Goal: Task Accomplishment & Management: Use online tool/utility

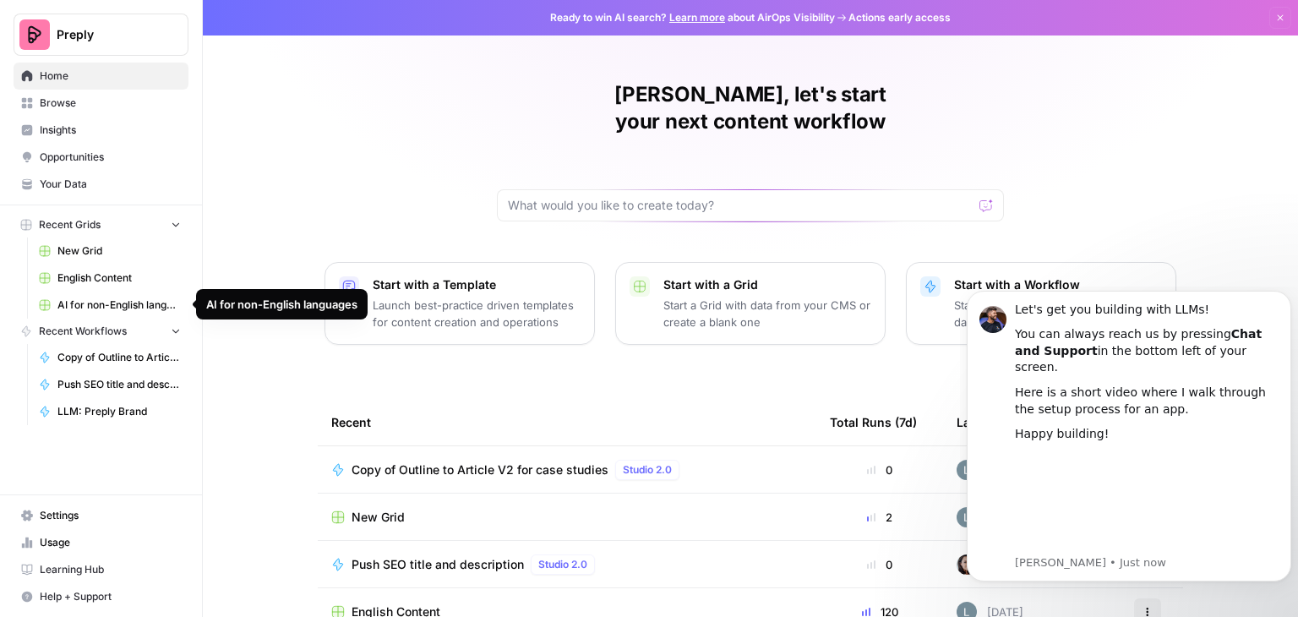
click at [131, 308] on span "AI for non-English languages" at bounding box center [118, 305] width 123 height 15
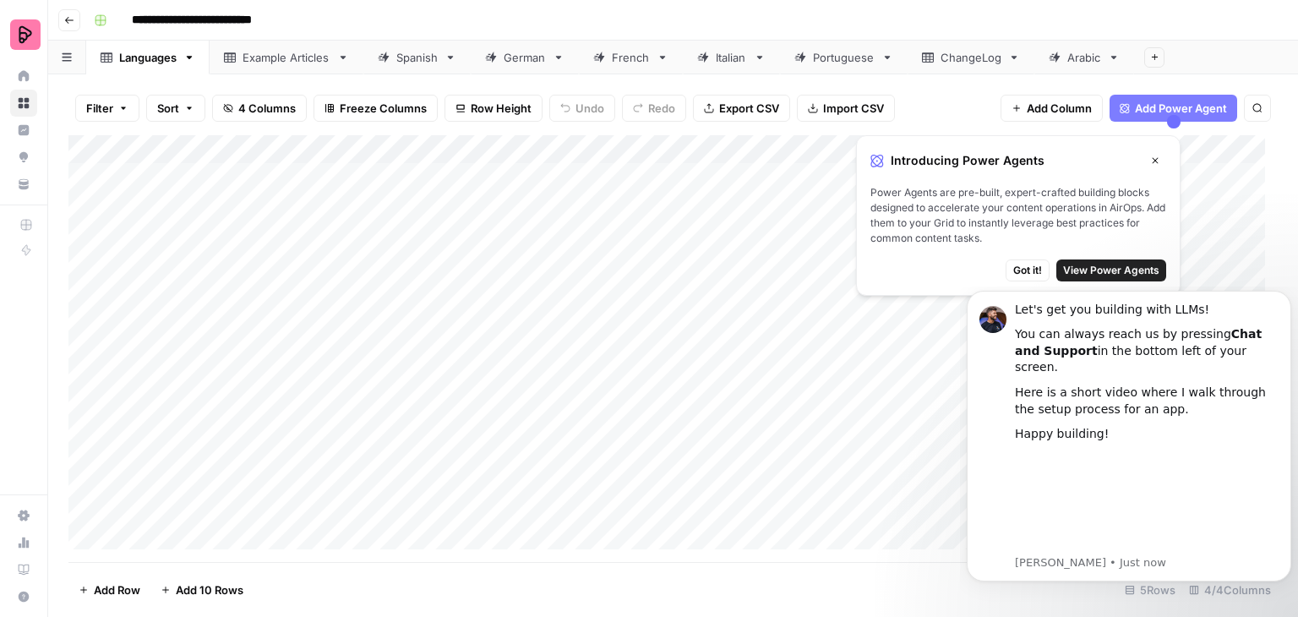
click at [412, 58] on div "Spanish" at bounding box center [416, 57] width 41 height 17
click at [1159, 160] on button "Close" at bounding box center [1155, 161] width 22 height 22
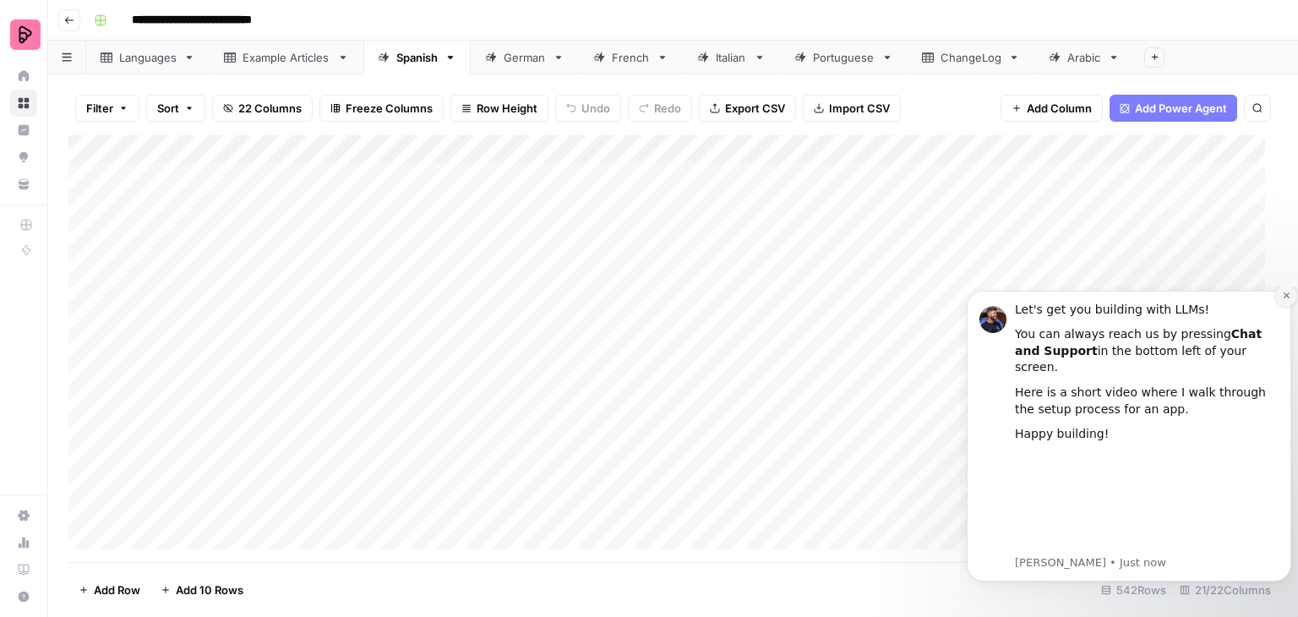
click at [1283, 300] on icon "Dismiss notification" at bounding box center [1286, 295] width 9 height 9
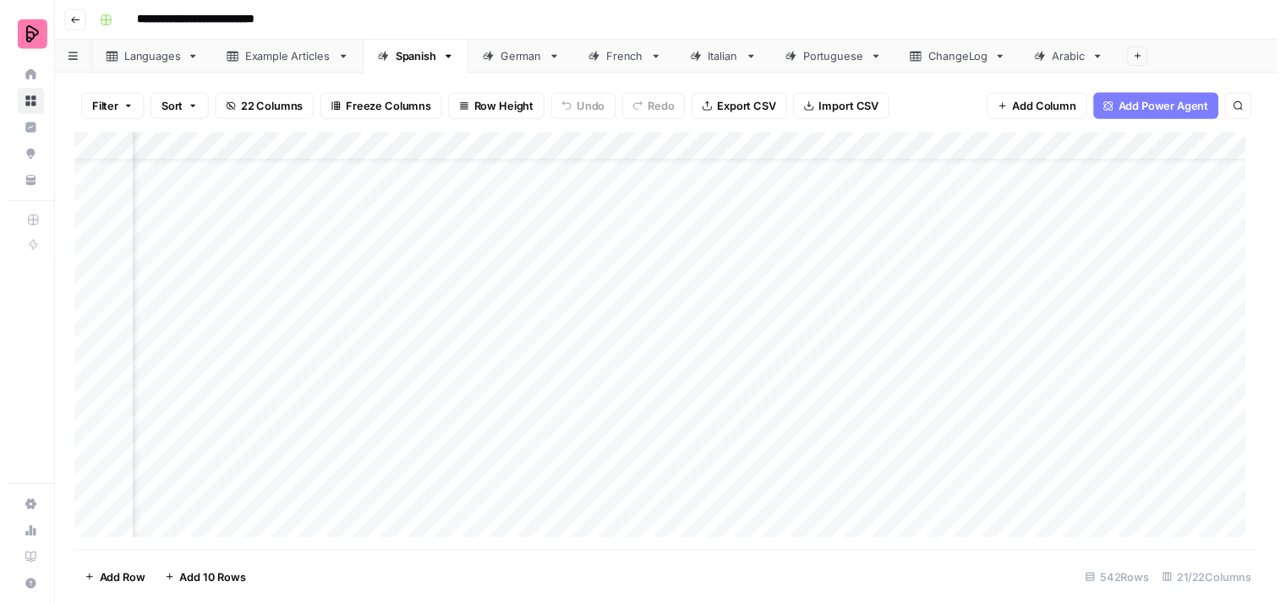
scroll to position [0, 1092]
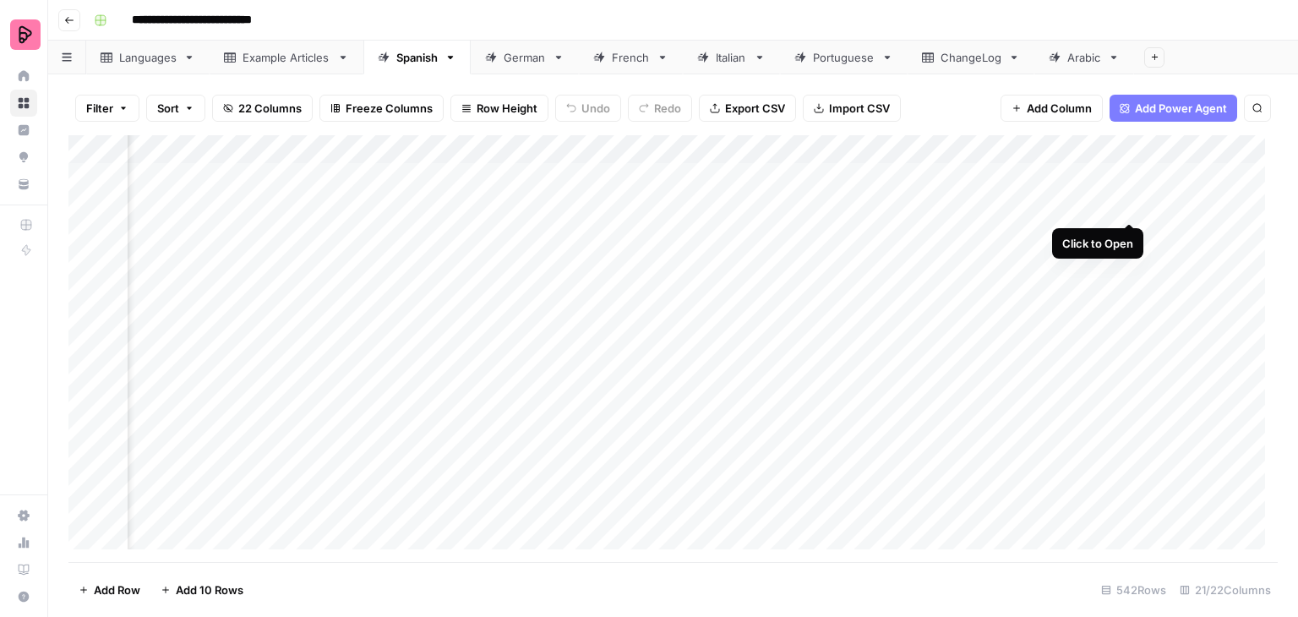
click at [1126, 204] on div "Add Column" at bounding box center [673, 348] width 1210 height 427
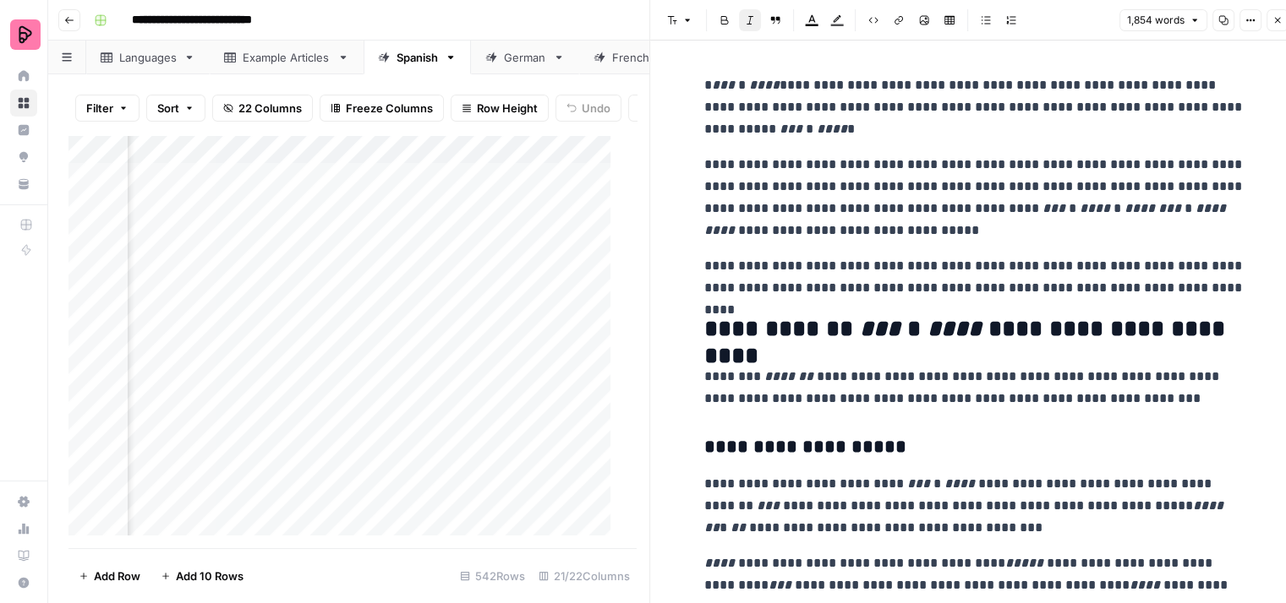
scroll to position [0, 125]
click at [467, 221] on div "Add Column" at bounding box center [345, 342] width 555 height 414
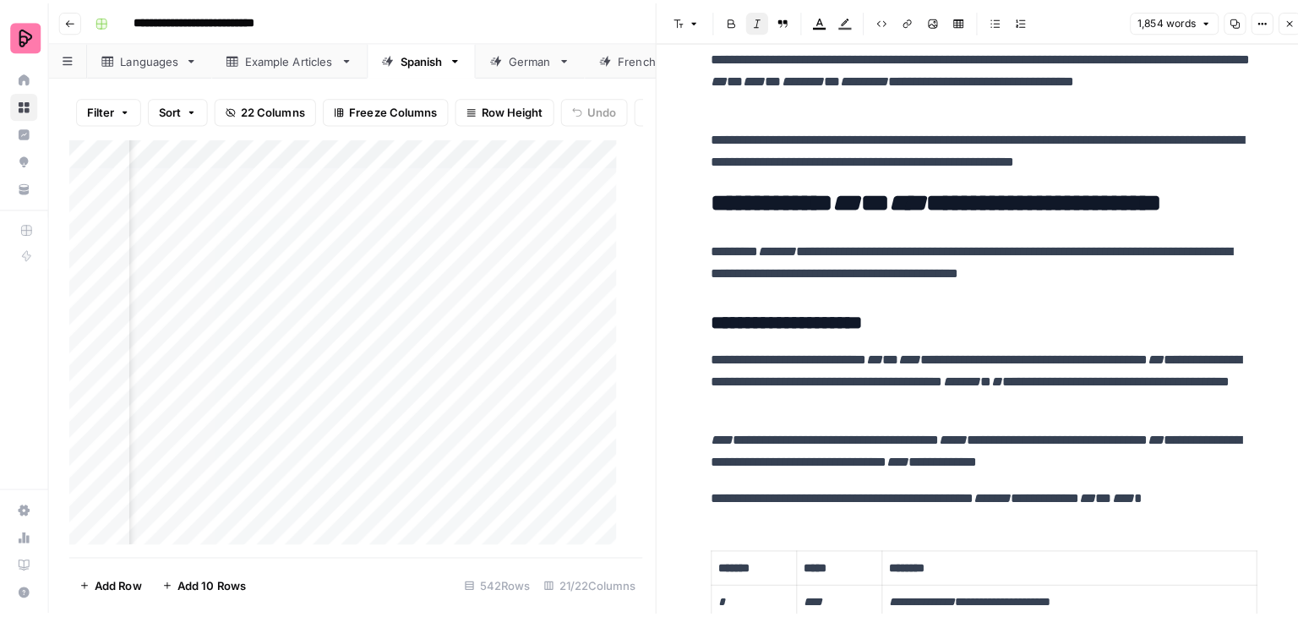
scroll to position [0, 0]
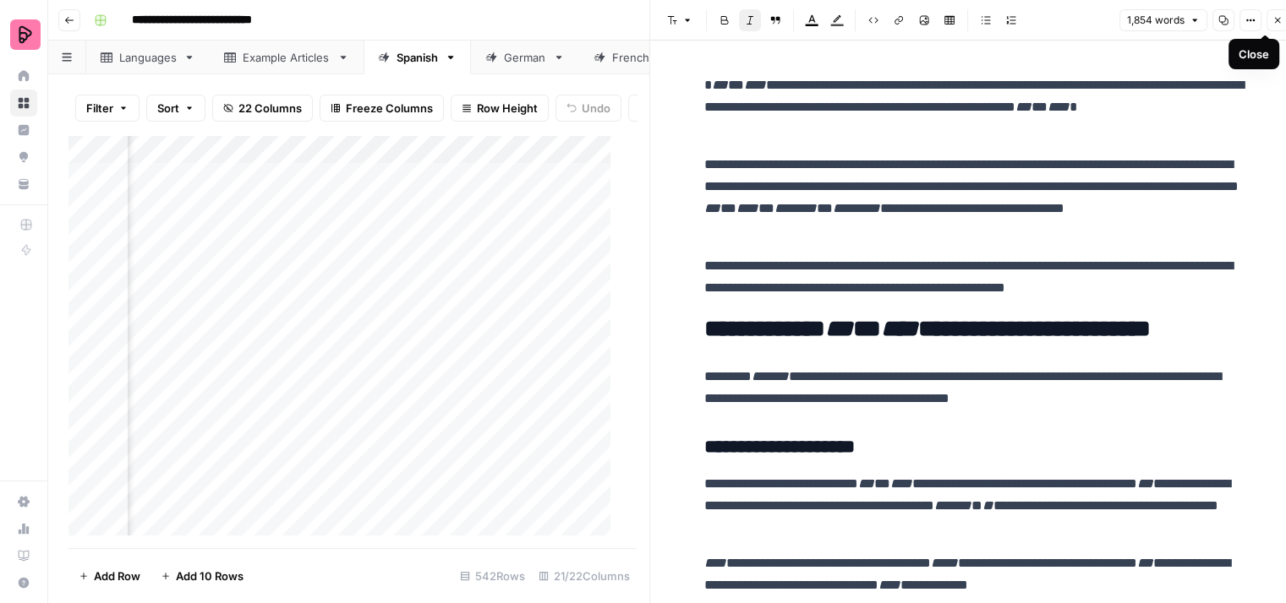
click at [1278, 23] on icon "button" at bounding box center [1277, 20] width 10 height 10
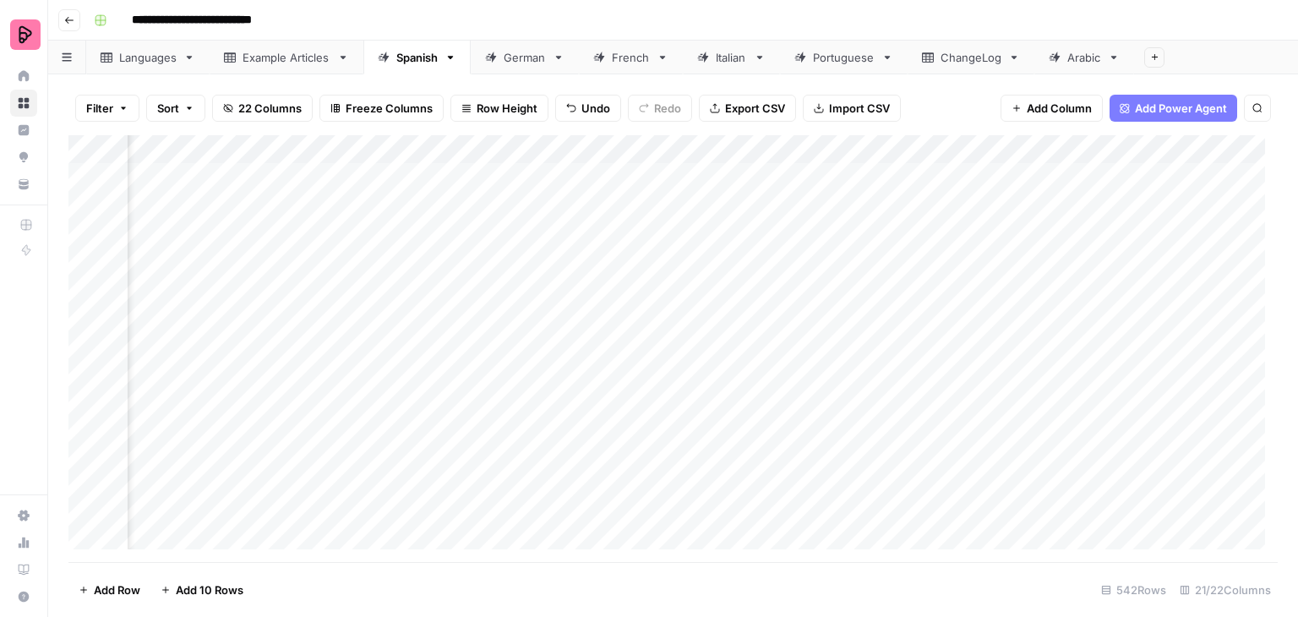
drag, startPoint x: 676, startPoint y: 562, endPoint x: 632, endPoint y: 564, distance: 44.0
click at [615, 567] on footer "Add Row Add 10 Rows 542 Rows 21/22 Columns" at bounding box center [673, 589] width 1210 height 55
click at [721, 171] on div "Add Column" at bounding box center [673, 348] width 1210 height 427
click at [722, 148] on div "Add Column" at bounding box center [673, 348] width 1210 height 427
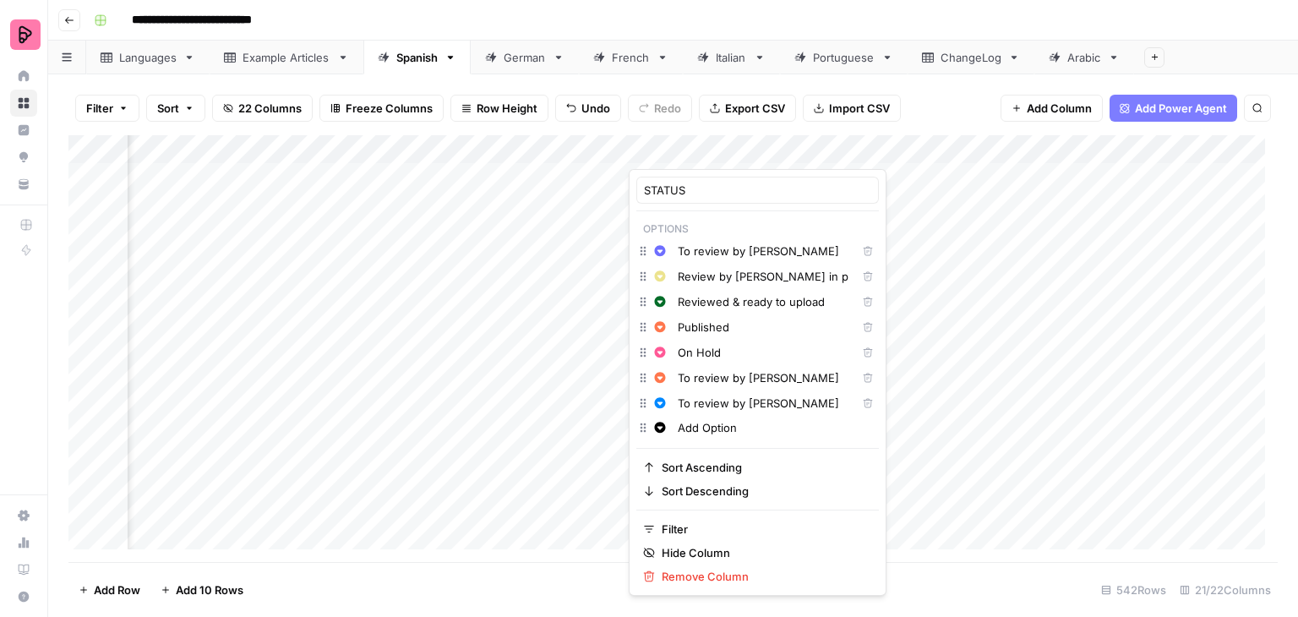
click at [722, 148] on div at bounding box center [705, 152] width 153 height 34
click at [345, 271] on div "Add Column" at bounding box center [673, 348] width 1210 height 427
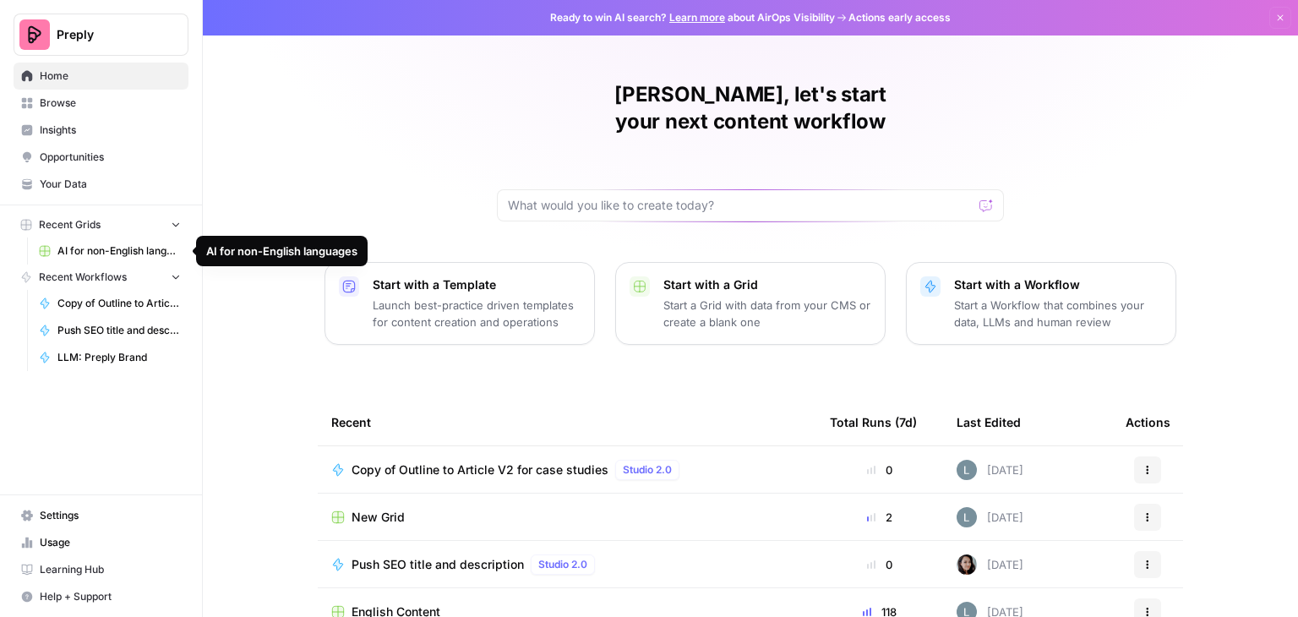
click at [98, 255] on span "AI for non-English languages" at bounding box center [118, 250] width 123 height 15
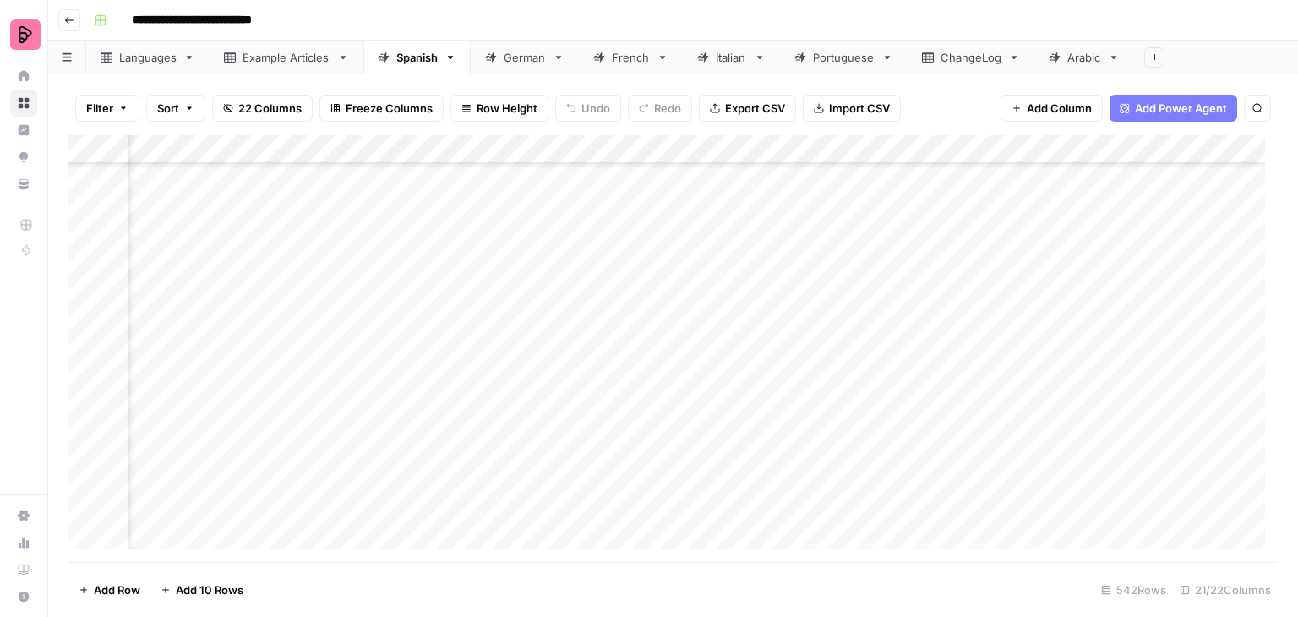
scroll to position [5071, 787]
click at [997, 149] on div "Add Column" at bounding box center [673, 348] width 1210 height 427
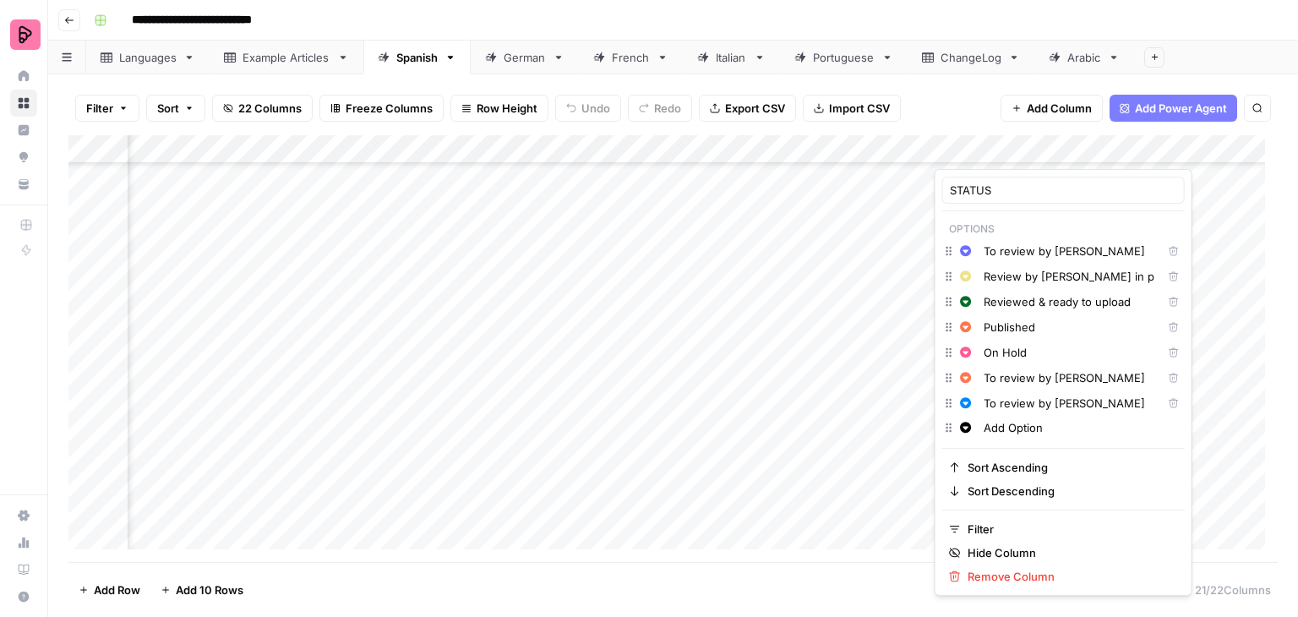
click at [957, 103] on div "Filter Sort 22 Columns Freeze Columns Row Height Undo Redo Export CSV Import CS…" at bounding box center [673, 108] width 1210 height 54
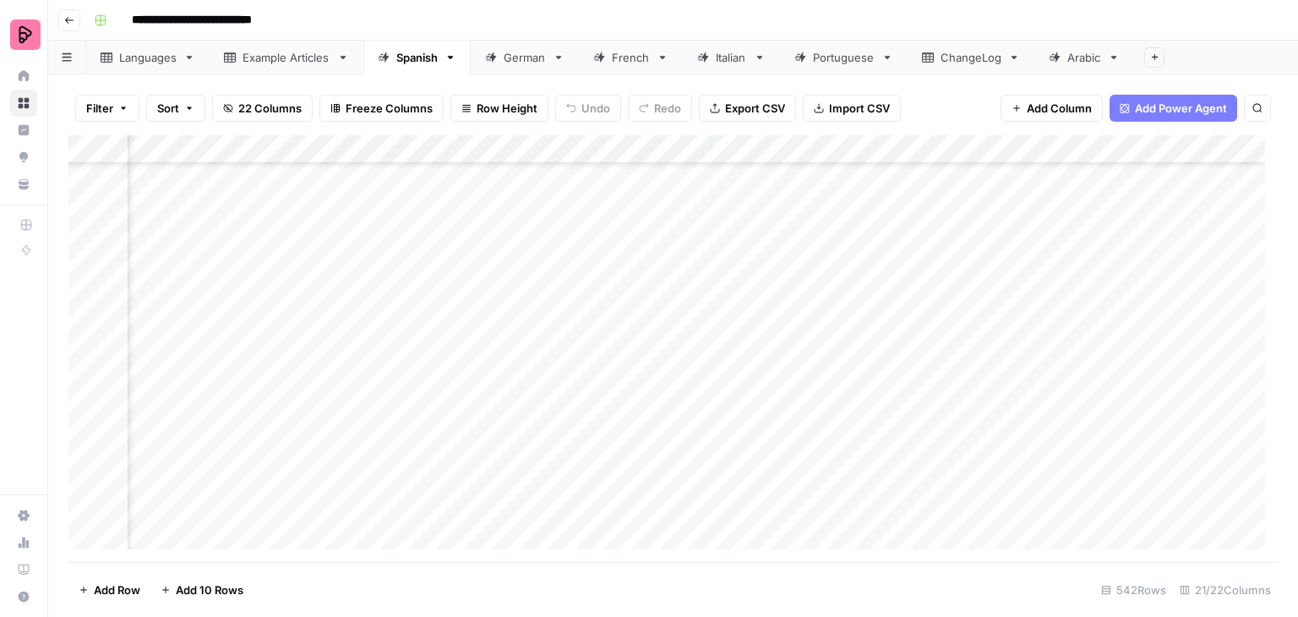
scroll to position [14710, 598]
click at [799, 292] on div "Add Column" at bounding box center [673, 348] width 1210 height 427
click at [816, 297] on div "Add Column" at bounding box center [673, 348] width 1210 height 427
click at [835, 325] on div "Add Column" at bounding box center [673, 348] width 1210 height 427
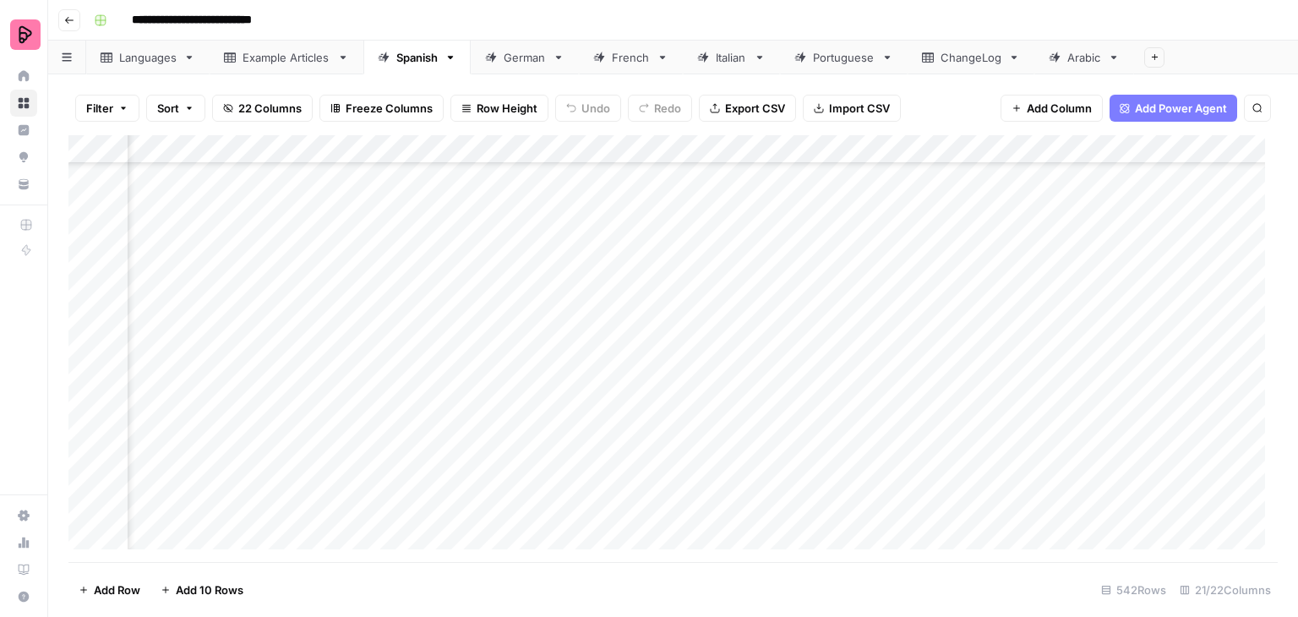
click at [946, 296] on div "Add Column" at bounding box center [673, 348] width 1210 height 427
click at [946, 296] on textarea "**********" at bounding box center [1028, 296] width 300 height 24
click at [973, 294] on textarea "**********" at bounding box center [1028, 296] width 300 height 24
click at [997, 322] on div "Add Column" at bounding box center [673, 348] width 1210 height 427
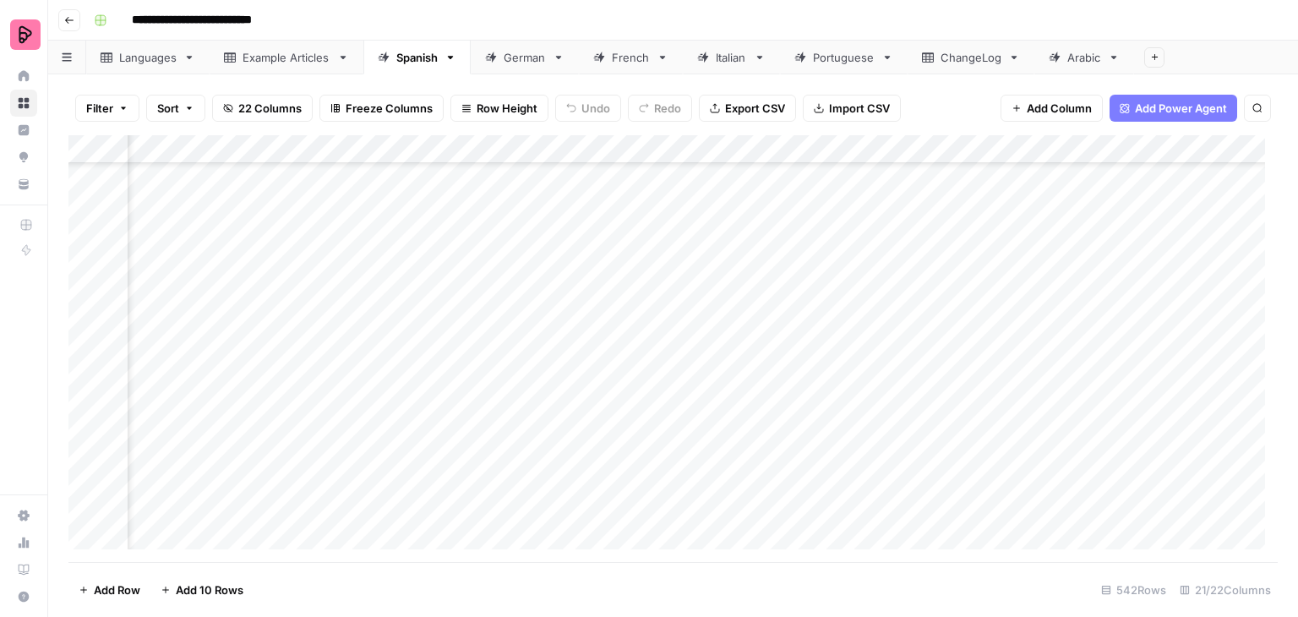
click at [1010, 294] on div "Add Column" at bounding box center [673, 348] width 1210 height 427
